Goal: Transaction & Acquisition: Purchase product/service

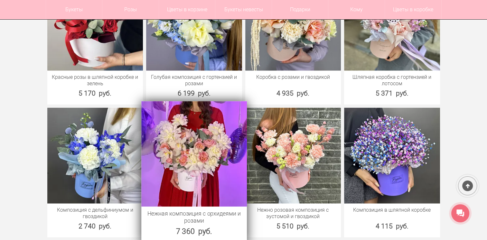
scroll to position [1544, 0]
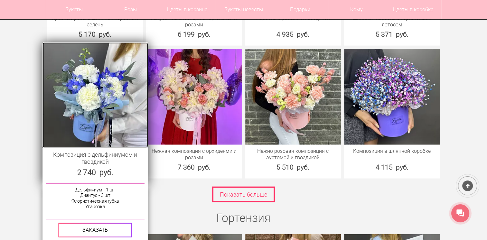
click at [91, 113] on img at bounding box center [94, 94] width 105 height 105
click at [94, 127] on img at bounding box center [94, 94] width 105 height 105
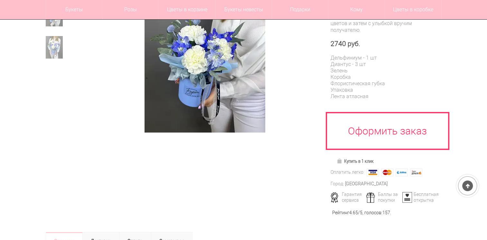
scroll to position [64, 0]
